Goal: Task Accomplishment & Management: Complete application form

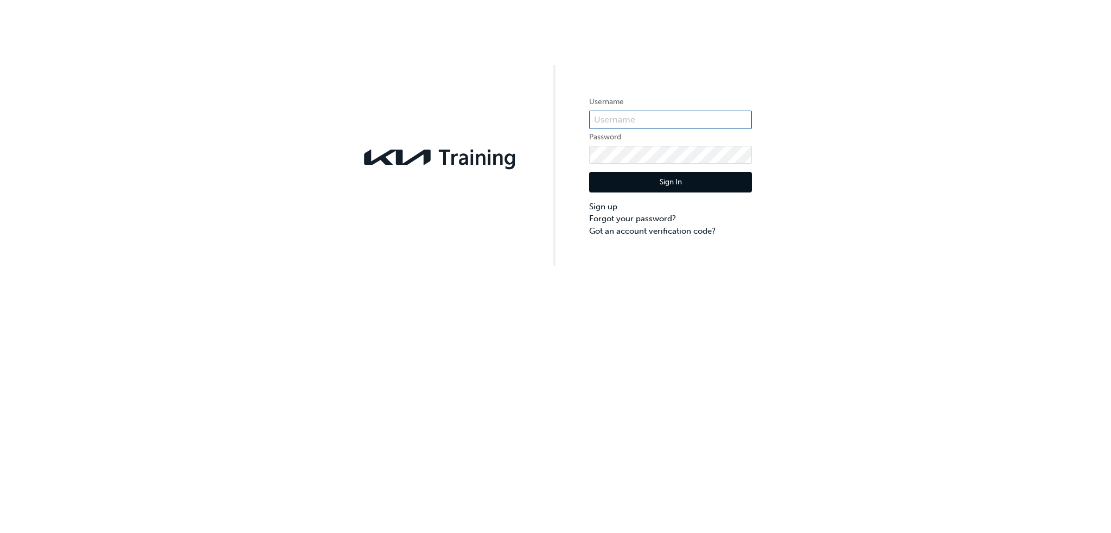
click at [631, 119] on input "text" at bounding box center [670, 120] width 163 height 18
click at [461, 110] on div "Username Password Sign In Sign up Forgot your password? Got an account verifica…" at bounding box center [555, 133] width 1111 height 266
click at [688, 119] on input "text" at bounding box center [670, 120] width 163 height 18
paste input "KAU84558I3"
type input "KAU84558I3"
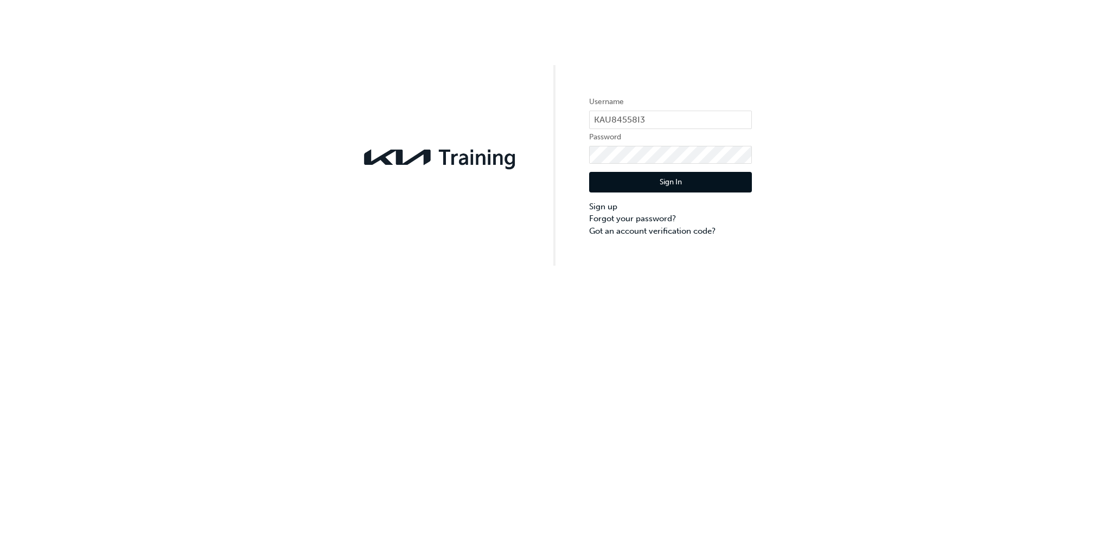
click at [661, 188] on button "Sign In" at bounding box center [670, 182] width 163 height 21
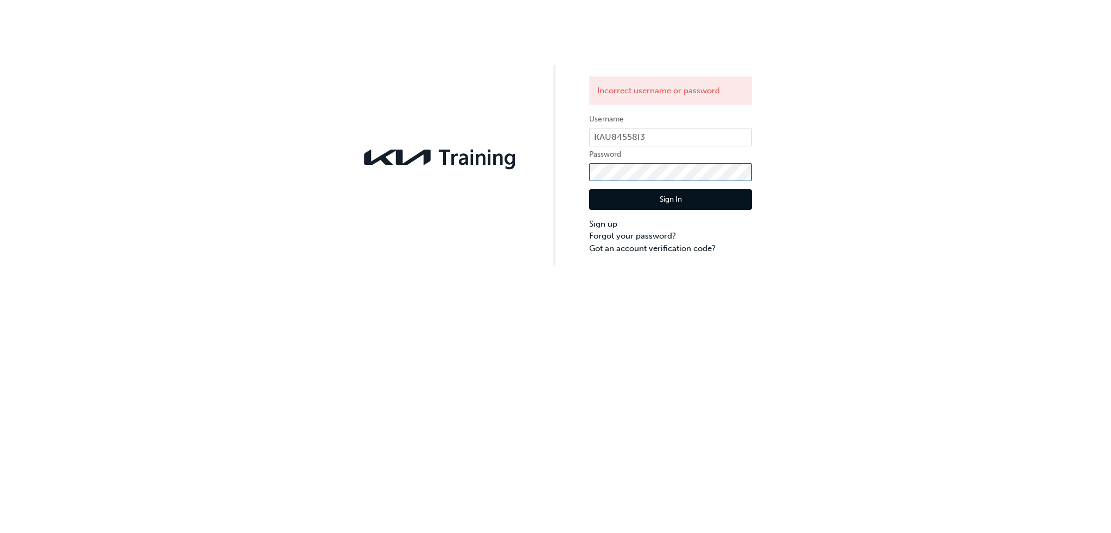
click button "Sign In" at bounding box center [670, 199] width 163 height 21
click at [649, 196] on button "Sign In" at bounding box center [670, 199] width 163 height 21
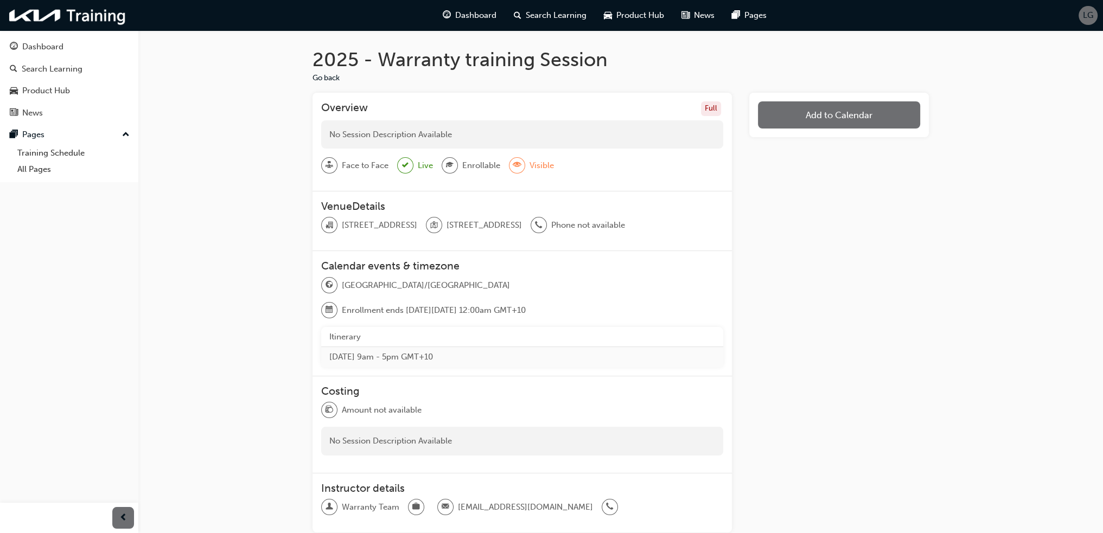
click at [1087, 15] on span "LG" at bounding box center [1088, 15] width 10 height 12
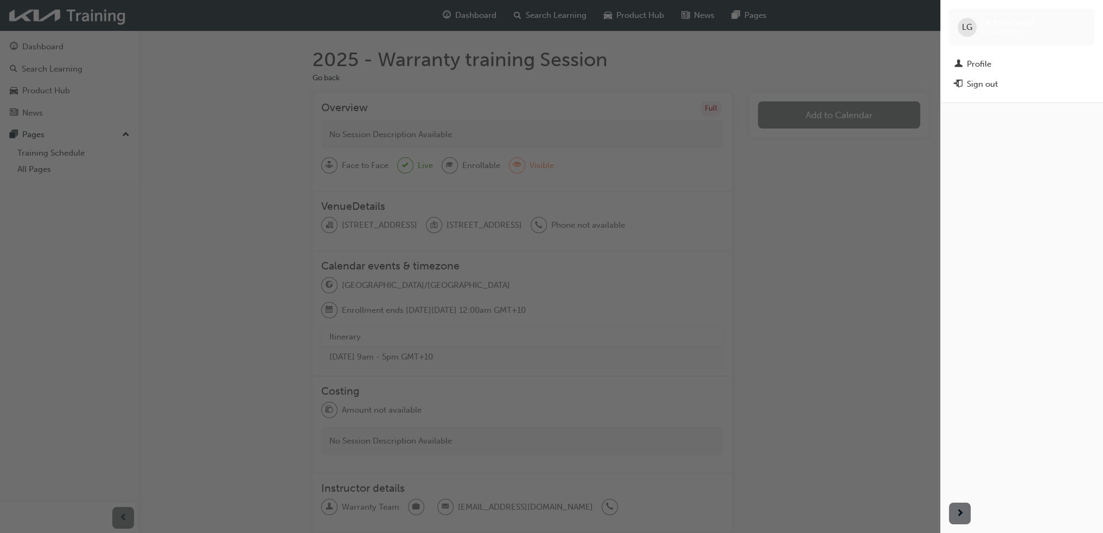
click at [806, 227] on div "button" at bounding box center [470, 266] width 940 height 533
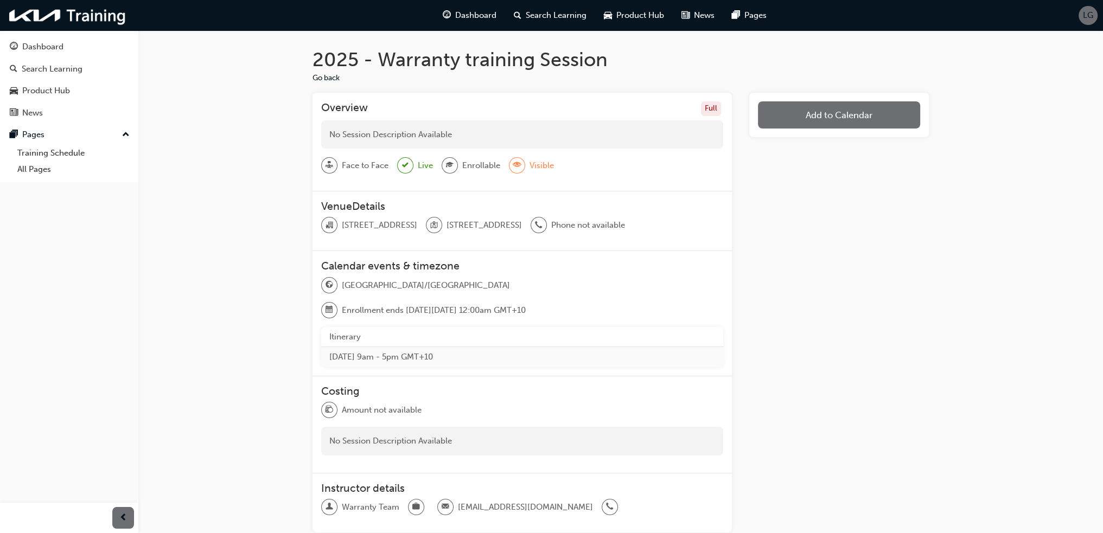
click at [761, 250] on div "Add to Calendar" at bounding box center [839, 317] width 180 height 449
click at [48, 48] on div "Dashboard" at bounding box center [42, 47] width 41 height 12
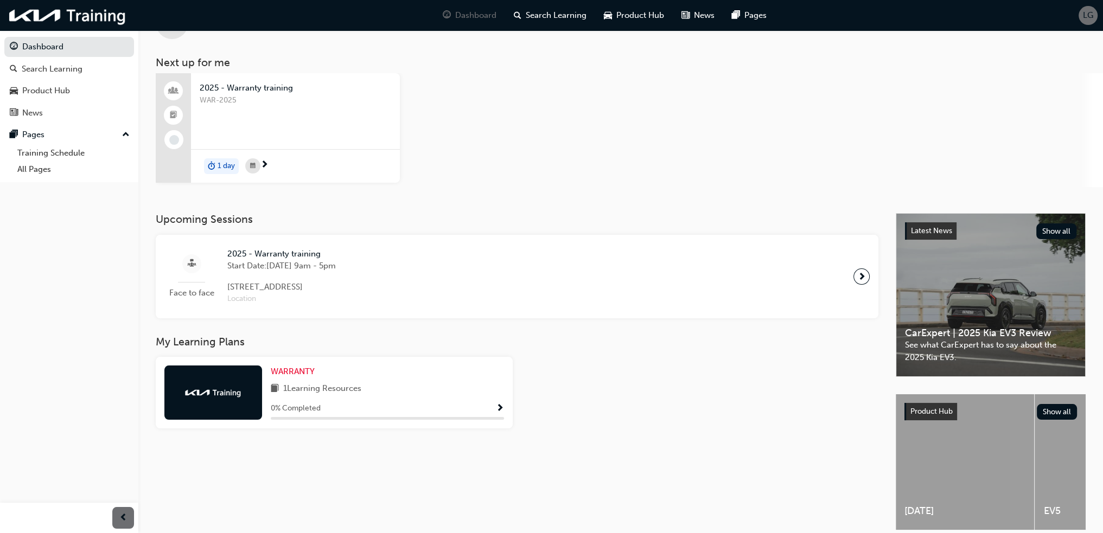
scroll to position [89, 0]
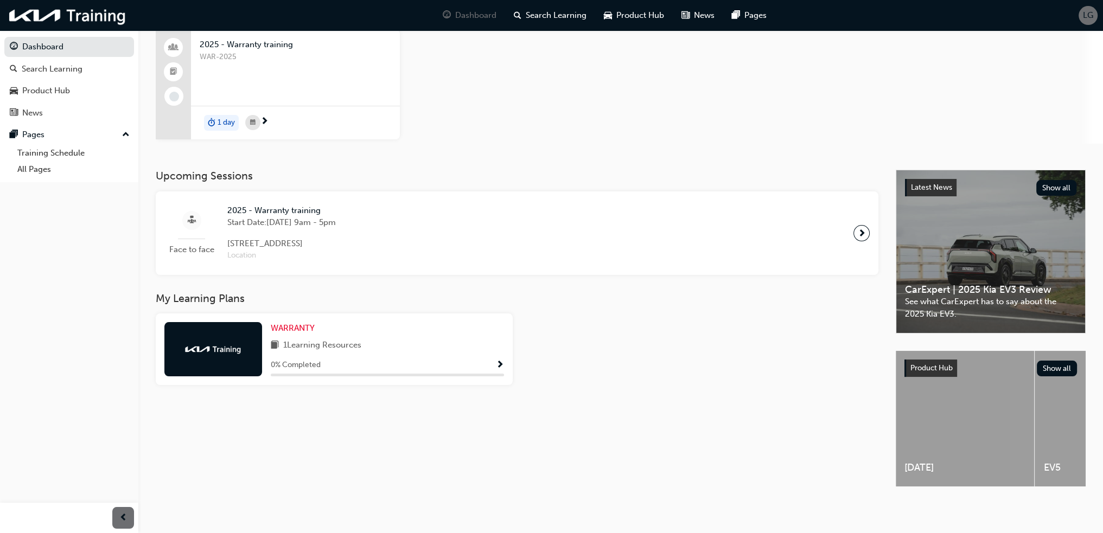
click at [494, 361] on div "0 % Completed" at bounding box center [387, 366] width 233 height 14
click at [500, 361] on span "Show Progress" at bounding box center [500, 366] width 8 height 10
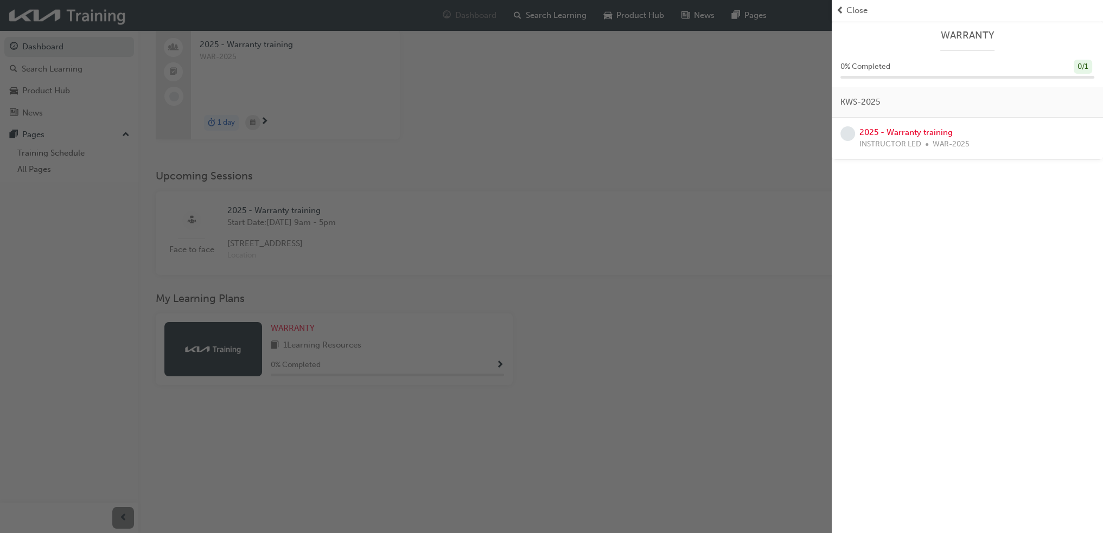
click at [514, 260] on div "button" at bounding box center [416, 266] width 832 height 533
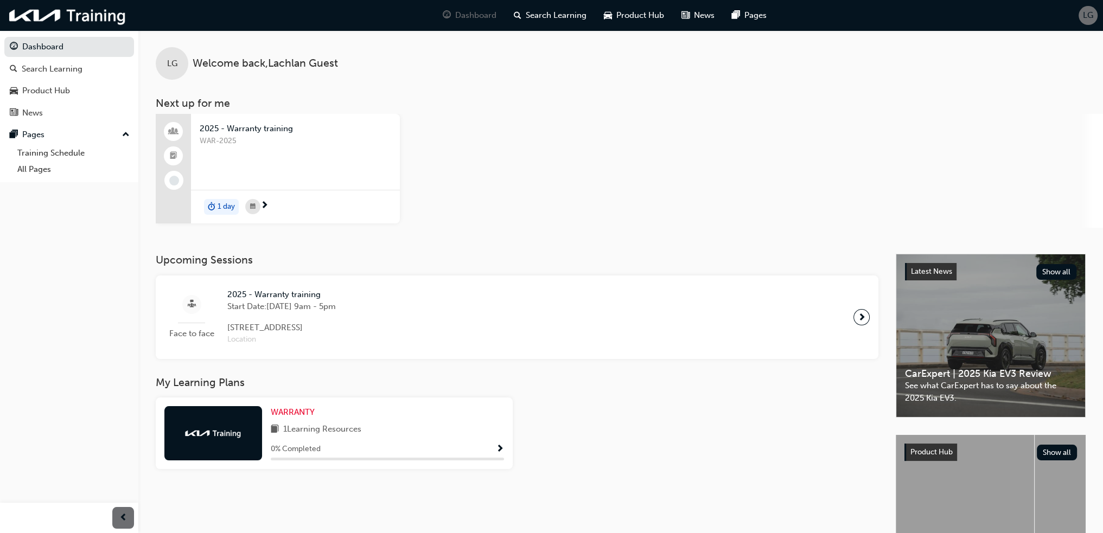
scroll to position [0, 0]
drag, startPoint x: 434, startPoint y: 132, endPoint x: 415, endPoint y: 200, distance: 70.6
click at [434, 132] on div "2025 - Warranty training WAR-2025 1 day" at bounding box center [629, 171] width 947 height 114
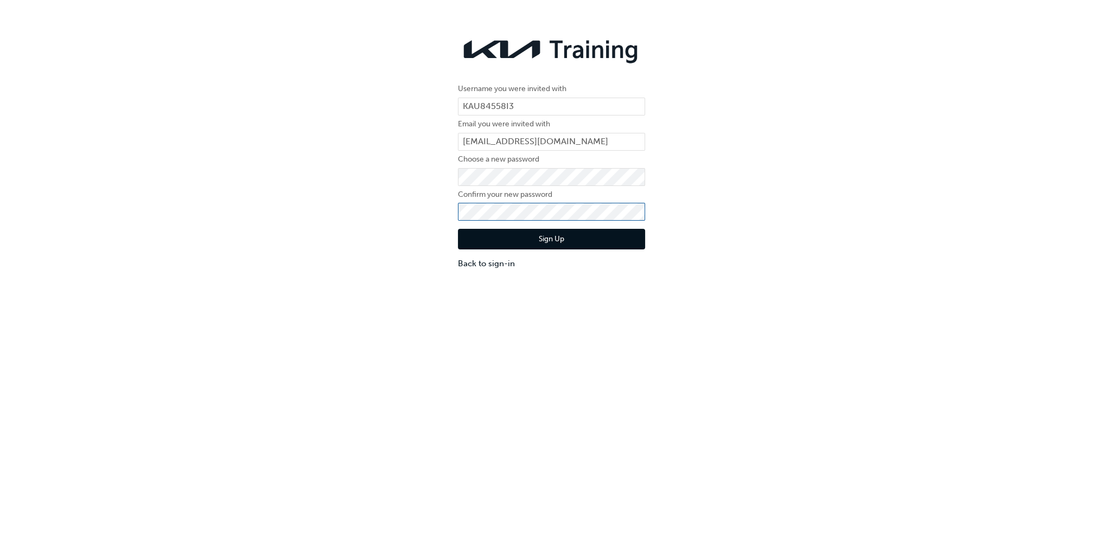
click button "Sign Up" at bounding box center [551, 239] width 187 height 21
